Goal: Complete application form

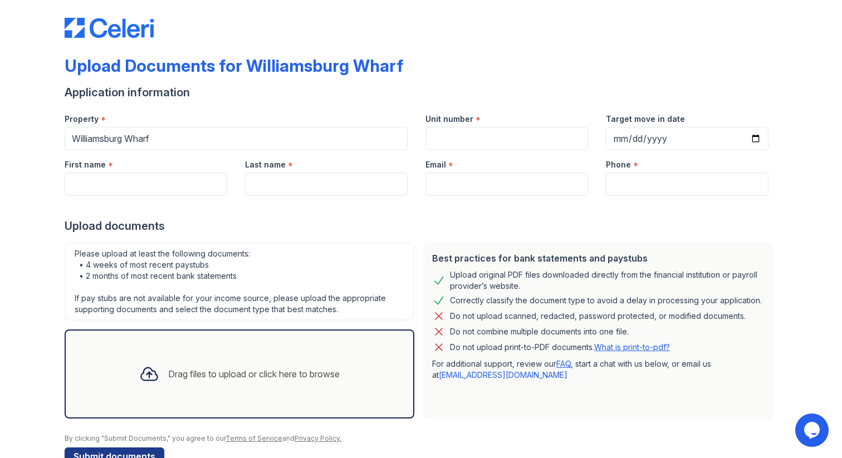
scroll to position [27, 0]
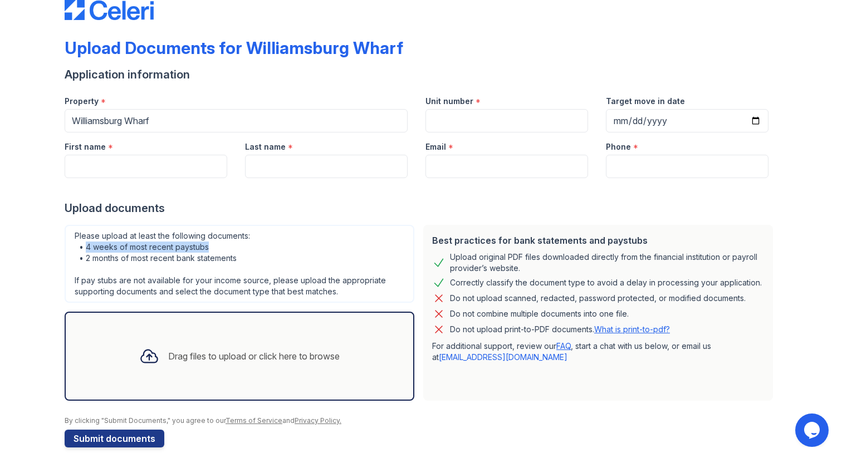
drag, startPoint x: 85, startPoint y: 247, endPoint x: 212, endPoint y: 247, distance: 126.4
click at [212, 247] on div "Please upload at least the following documents: • 4 weeks of most recent paystu…" at bounding box center [240, 264] width 350 height 78
copy div "4 weeks of most recent paystubs"
click at [191, 259] on div "Please upload at least the following documents: • 4 weeks of most recent paystu…" at bounding box center [240, 264] width 350 height 78
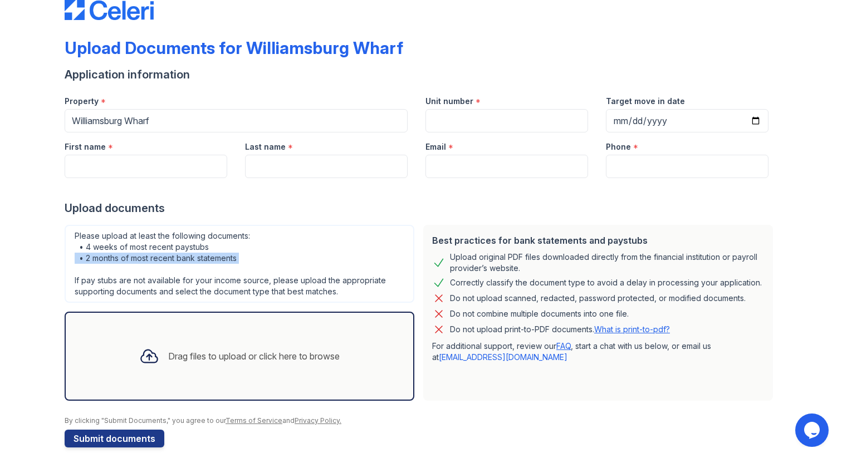
click at [191, 259] on div "Please upload at least the following documents: • 4 weeks of most recent paystu…" at bounding box center [240, 264] width 350 height 78
click at [304, 245] on div "Please upload at least the following documents: • 4 weeks of most recent paystu…" at bounding box center [240, 264] width 350 height 78
